Goal: Task Accomplishment & Management: Use online tool/utility

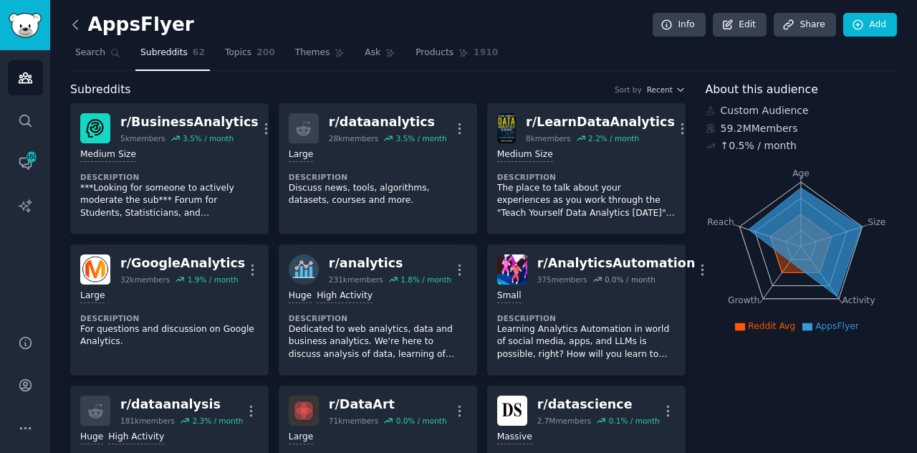
click at [77, 31] on icon at bounding box center [75, 24] width 15 height 15
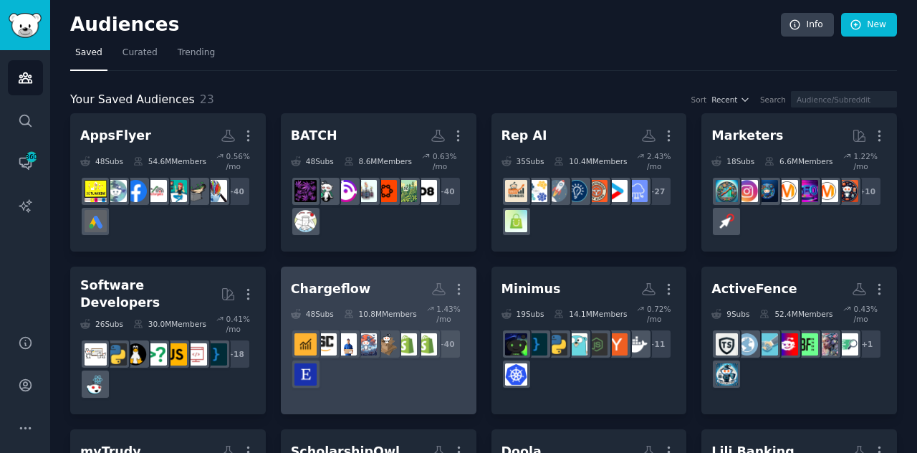
click at [359, 387] on div "+ 40" at bounding box center [378, 359] width 175 height 60
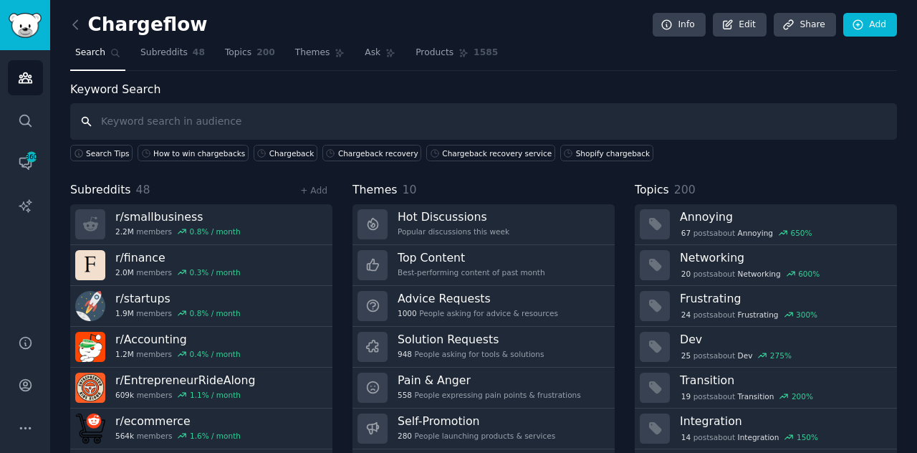
scroll to position [38, 0]
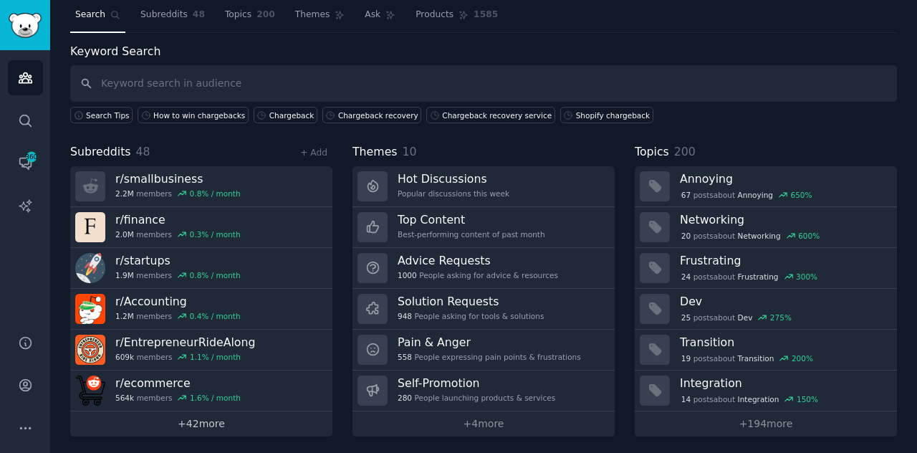
click at [195, 415] on link "+ 42 more" at bounding box center [201, 423] width 262 height 25
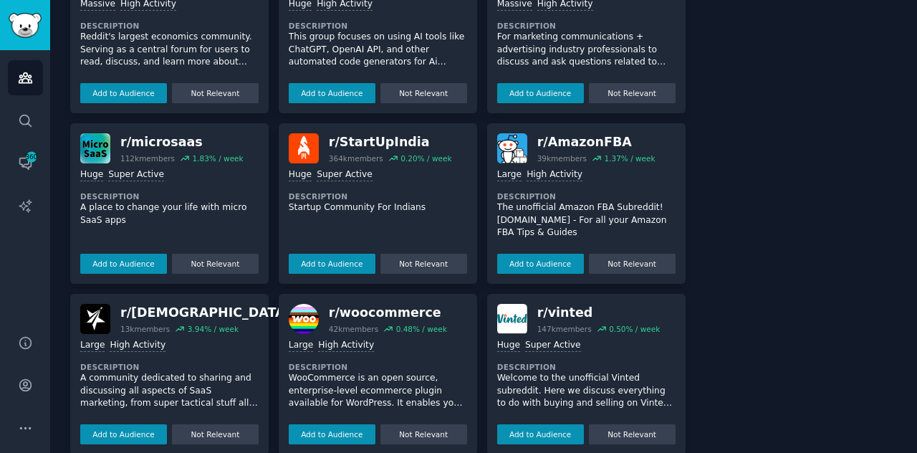
scroll to position [2627, 0]
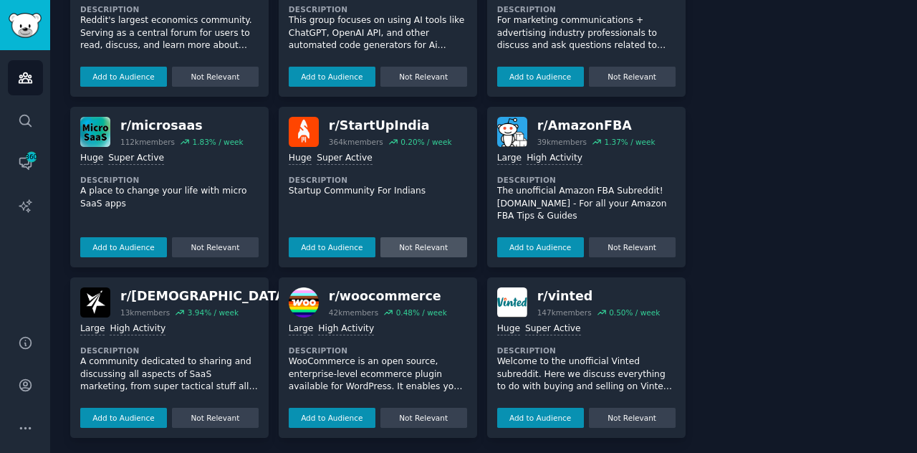
click at [438, 249] on button "Not Relevant" at bounding box center [423, 247] width 87 height 20
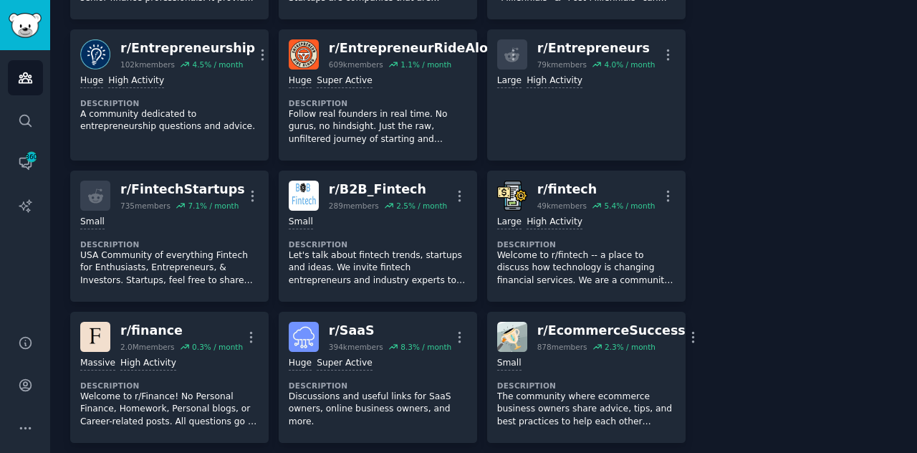
scroll to position [1341, 0]
